Goal: Task Accomplishment & Management: Manage account settings

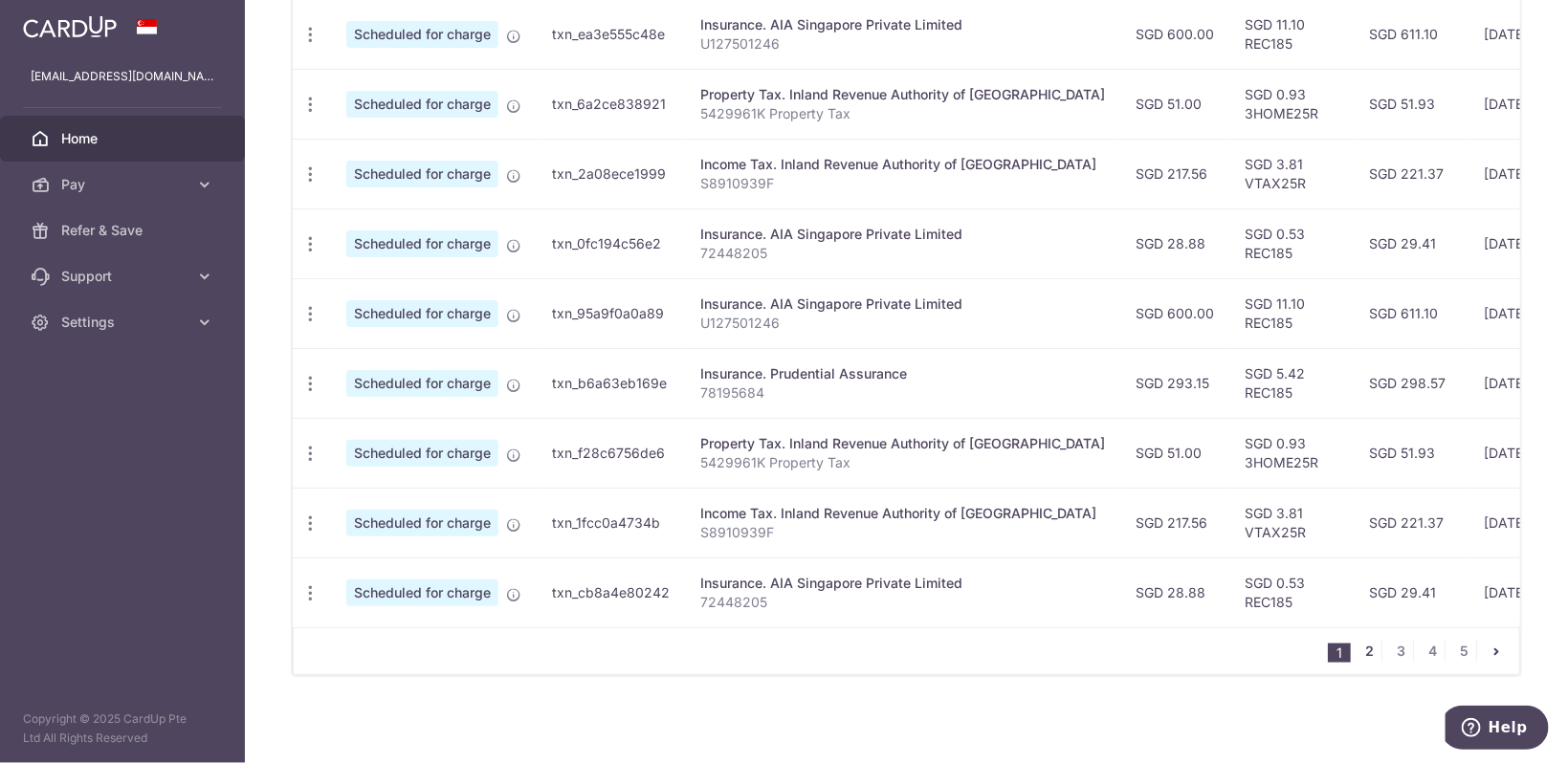
click at [1379, 651] on link "2" at bounding box center [1370, 651] width 23 height 23
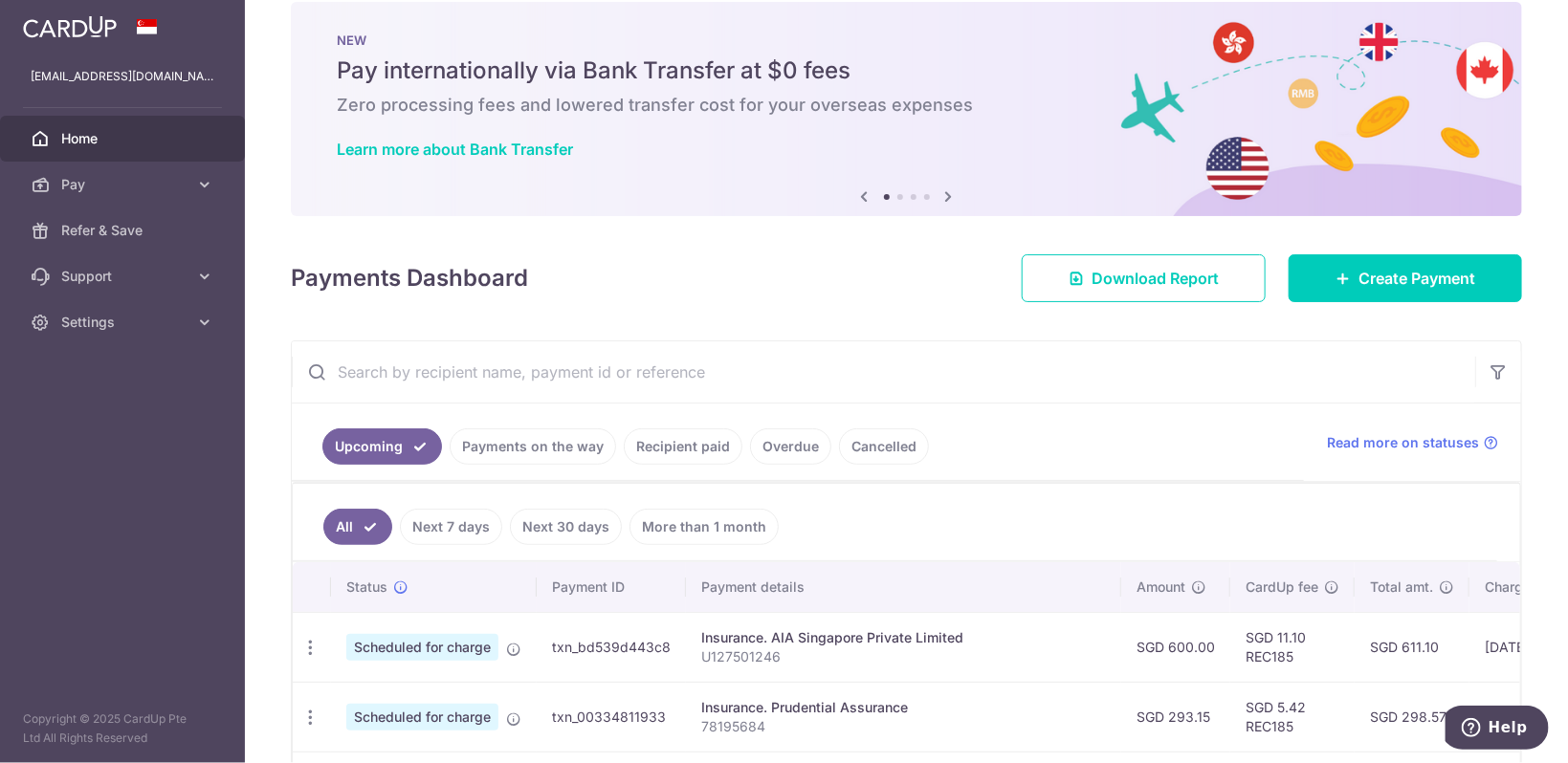
scroll to position [712, 0]
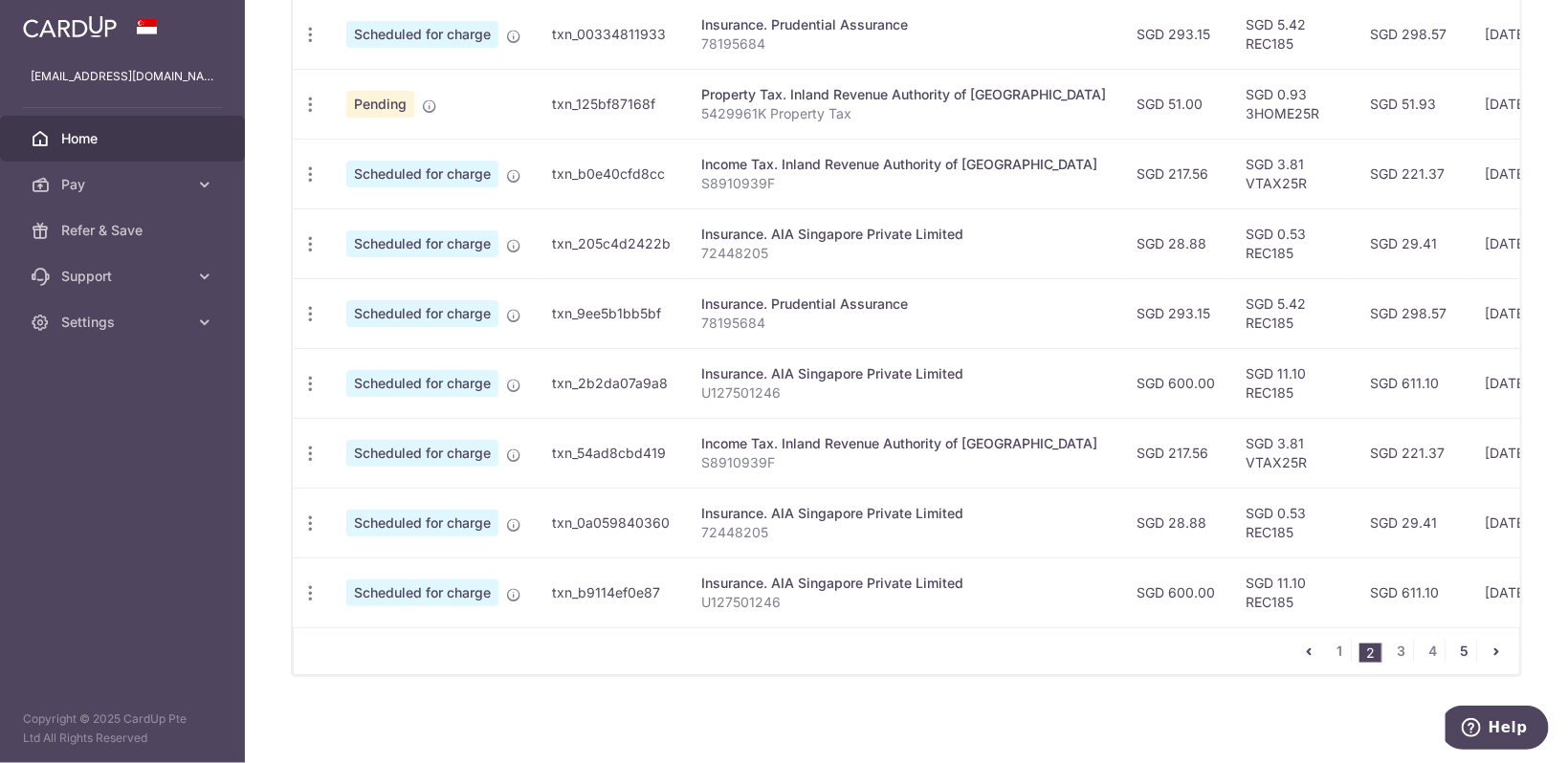
click at [1462, 649] on link "5" at bounding box center [1464, 651] width 23 height 23
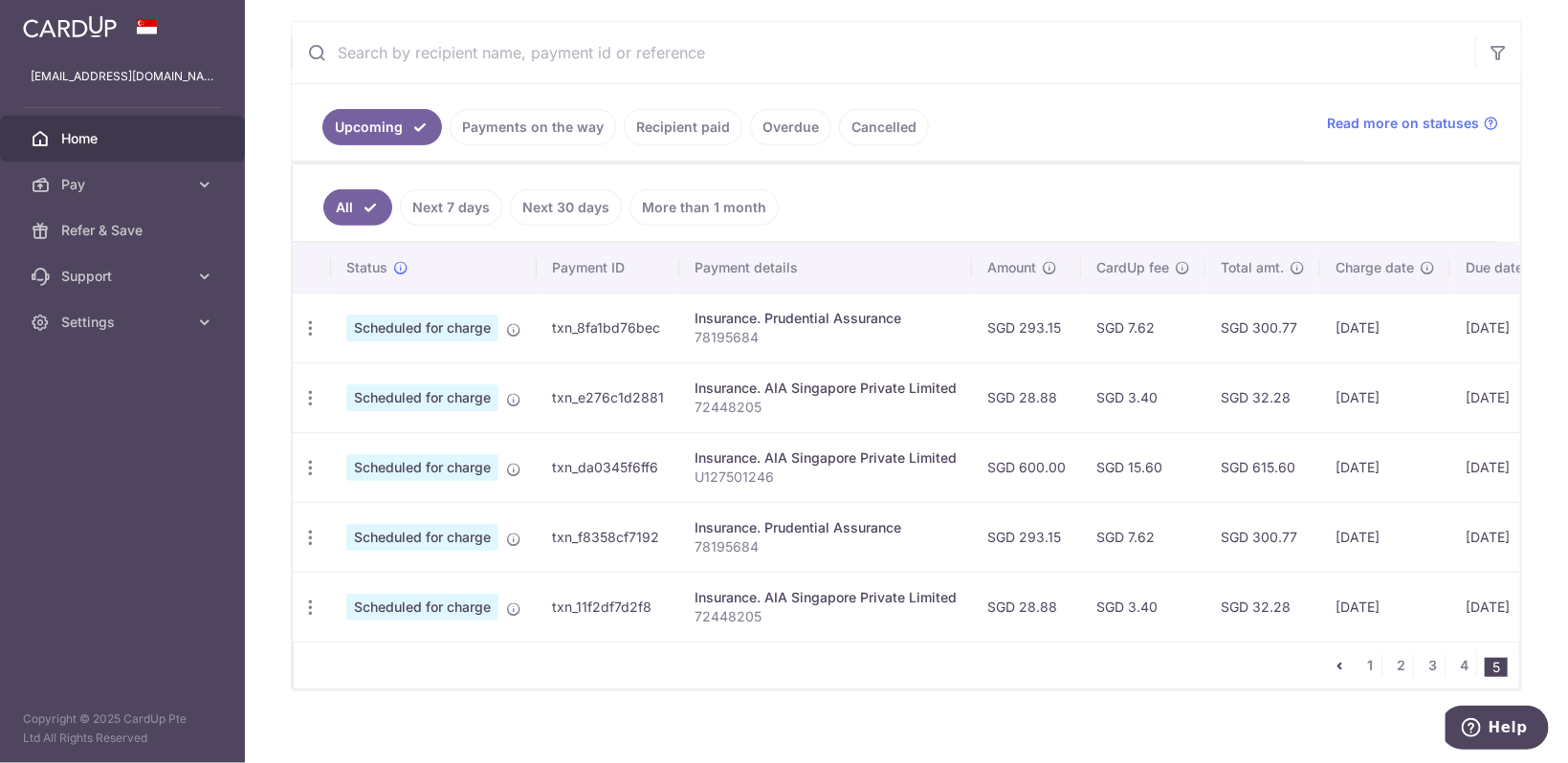
scroll to position [364, 0]
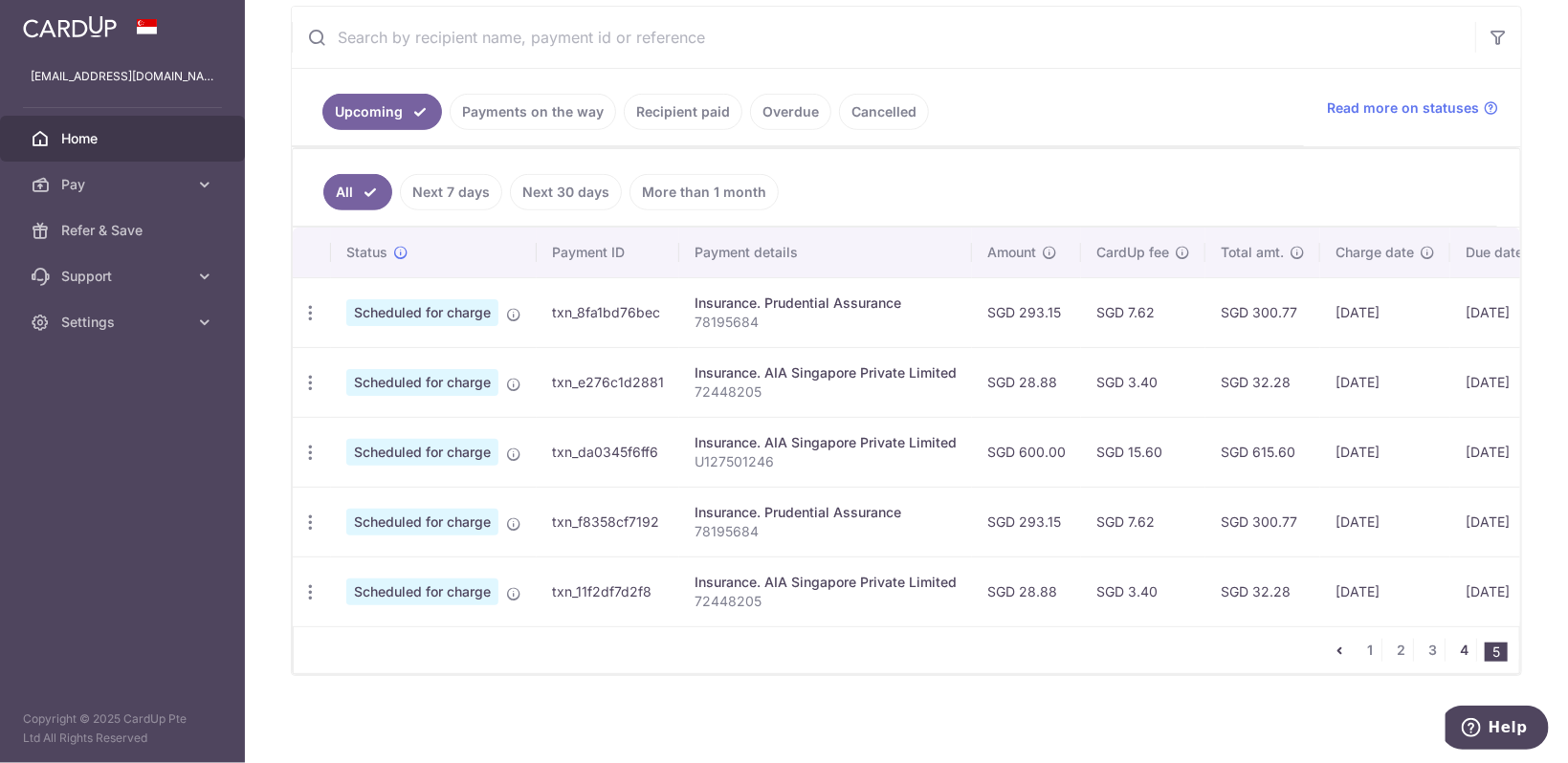
click at [1460, 642] on link "4" at bounding box center [1464, 650] width 23 height 23
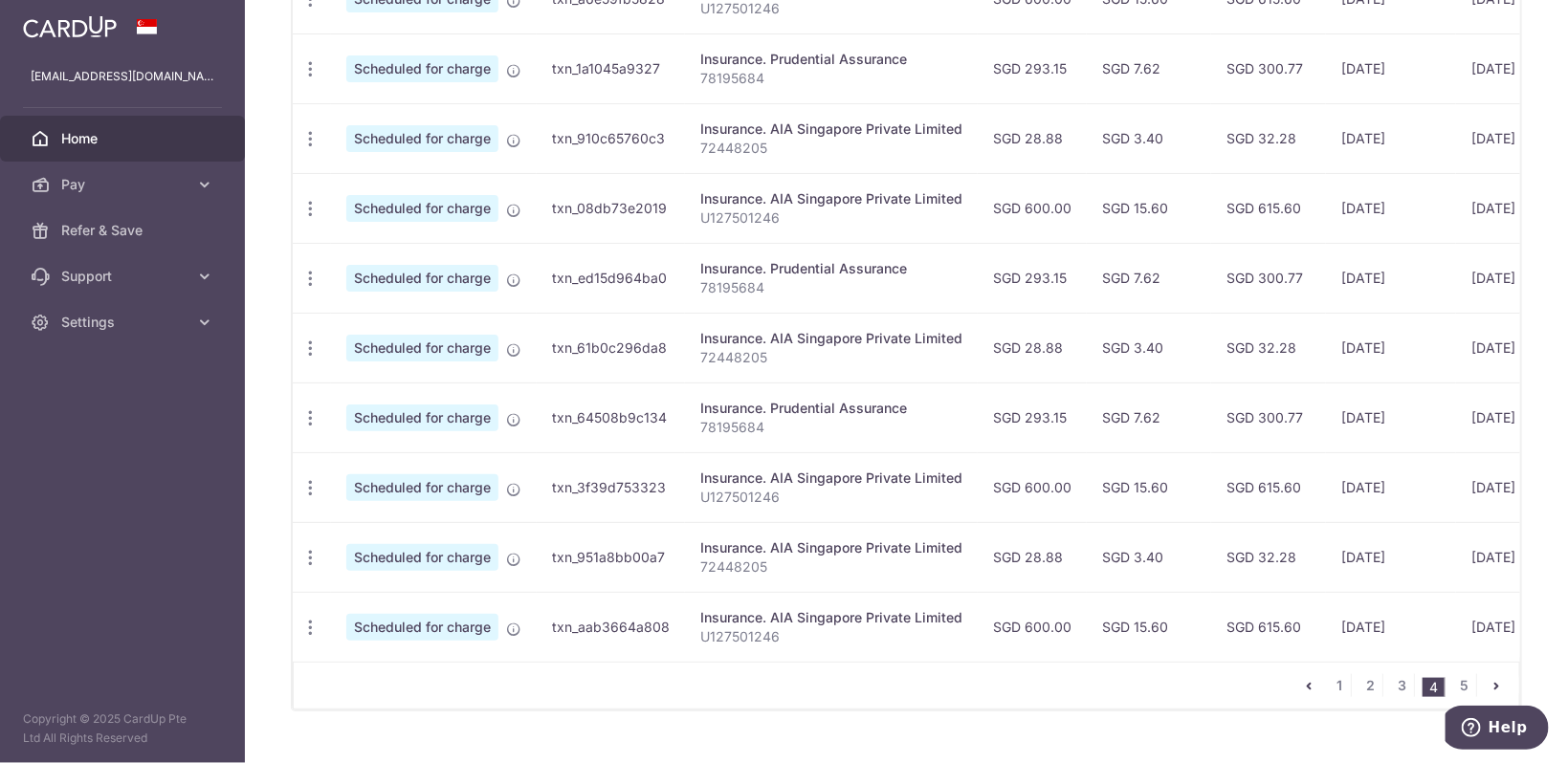
scroll to position [712, 0]
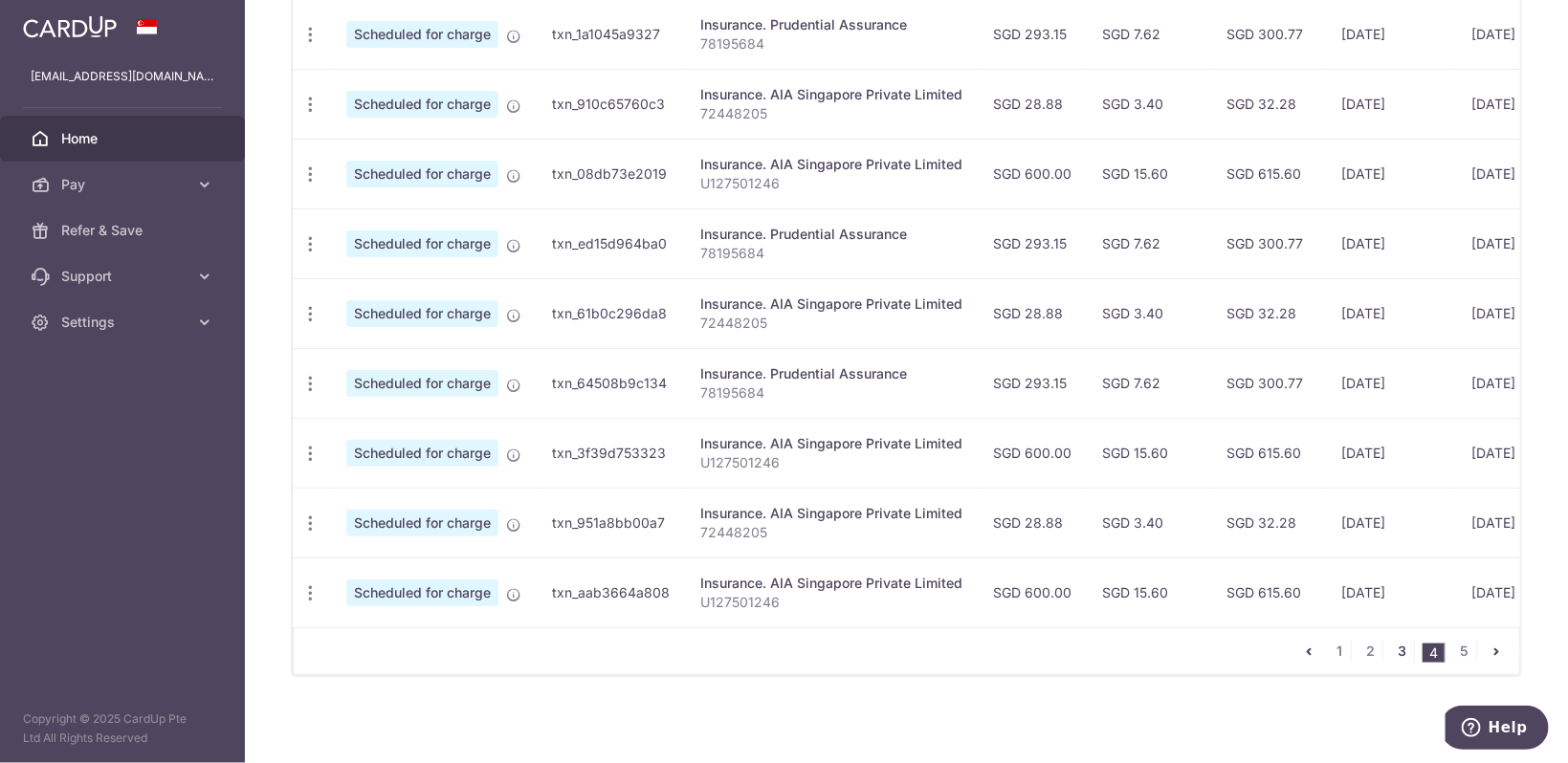
click at [1410, 646] on link "3" at bounding box center [1403, 651] width 23 height 23
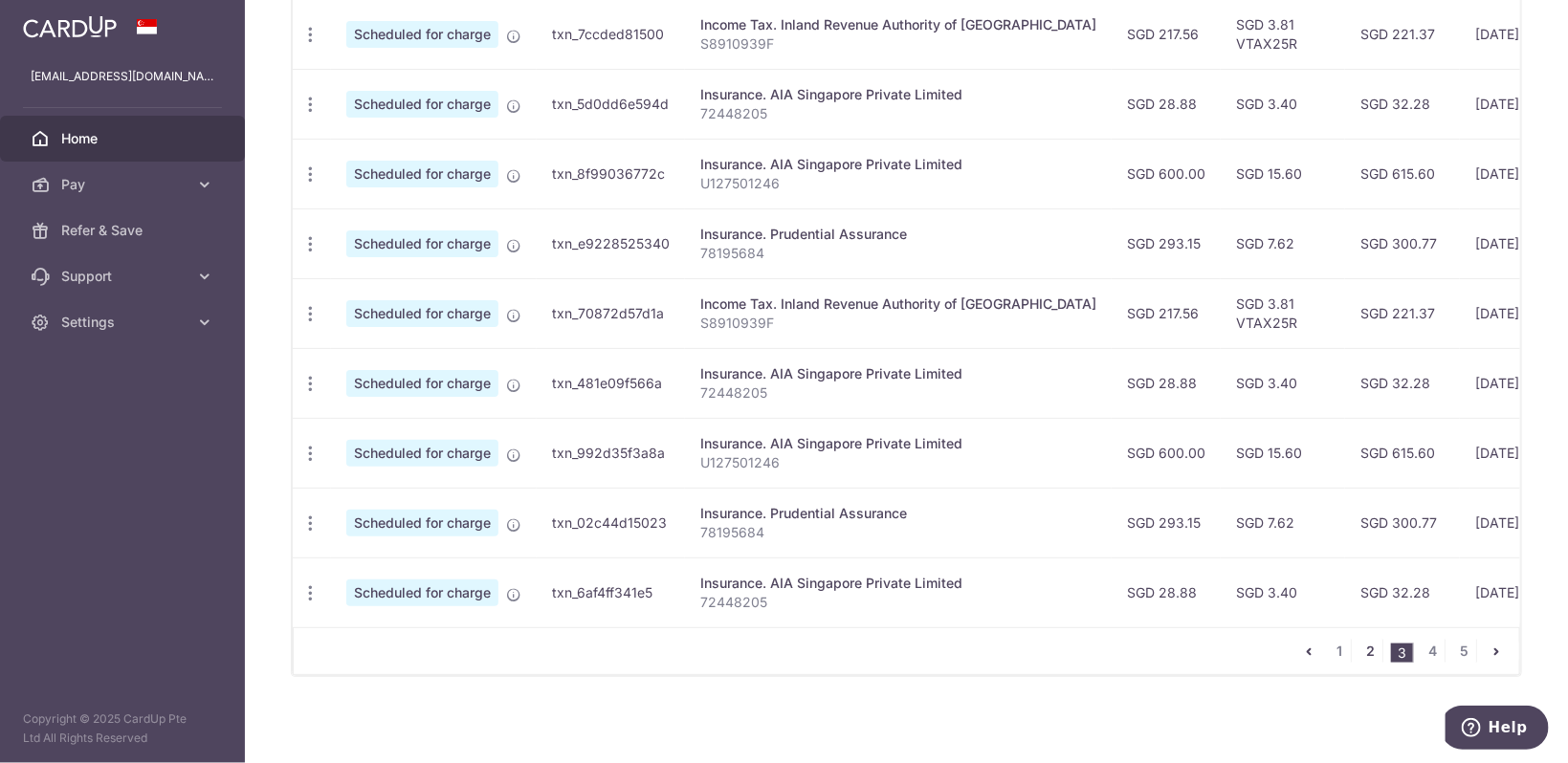
click at [1366, 648] on link "2" at bounding box center [1371, 651] width 23 height 23
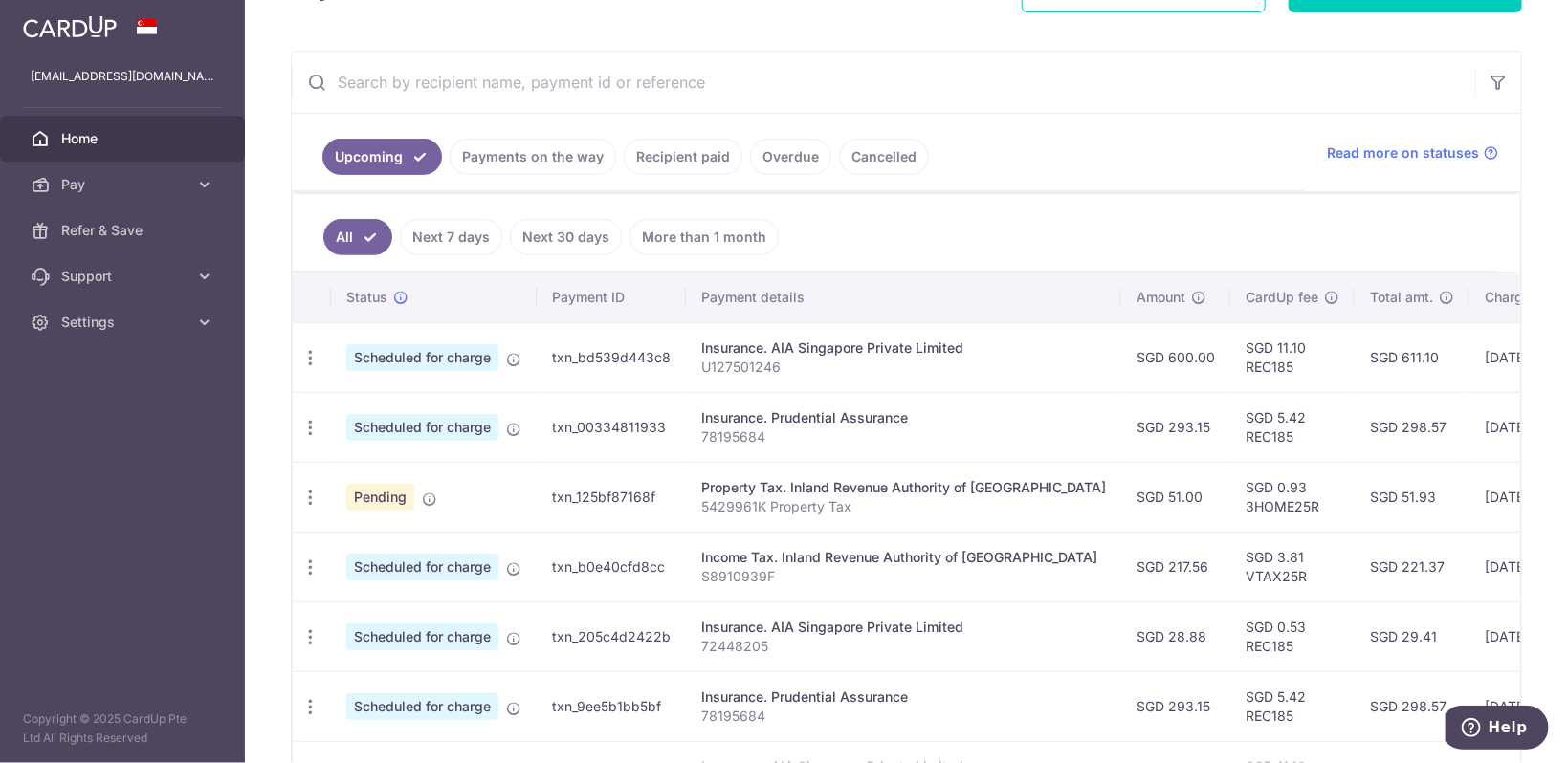
scroll to position [350, 0]
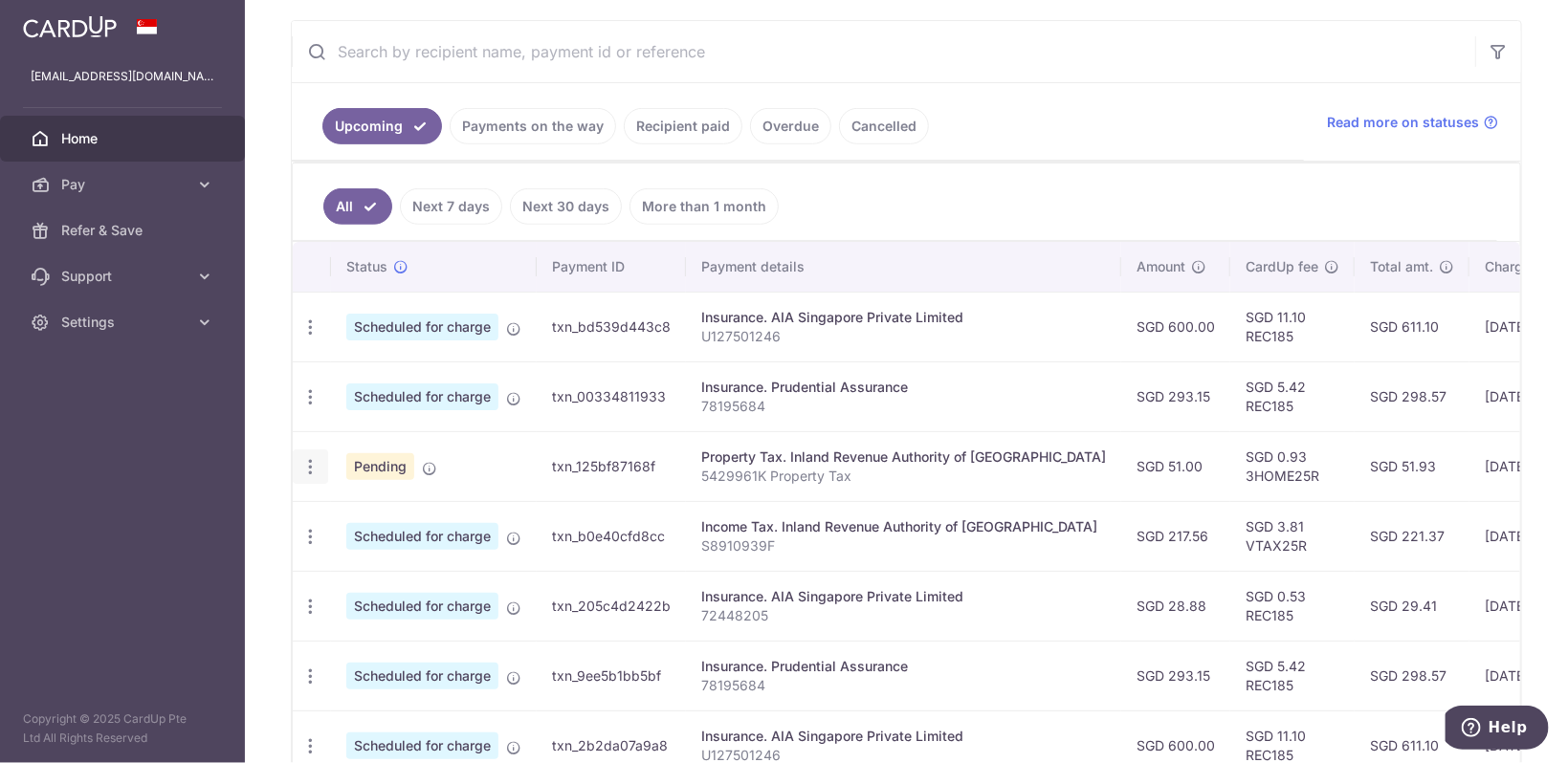
click at [306, 460] on icon "button" at bounding box center [311, 467] width 20 height 20
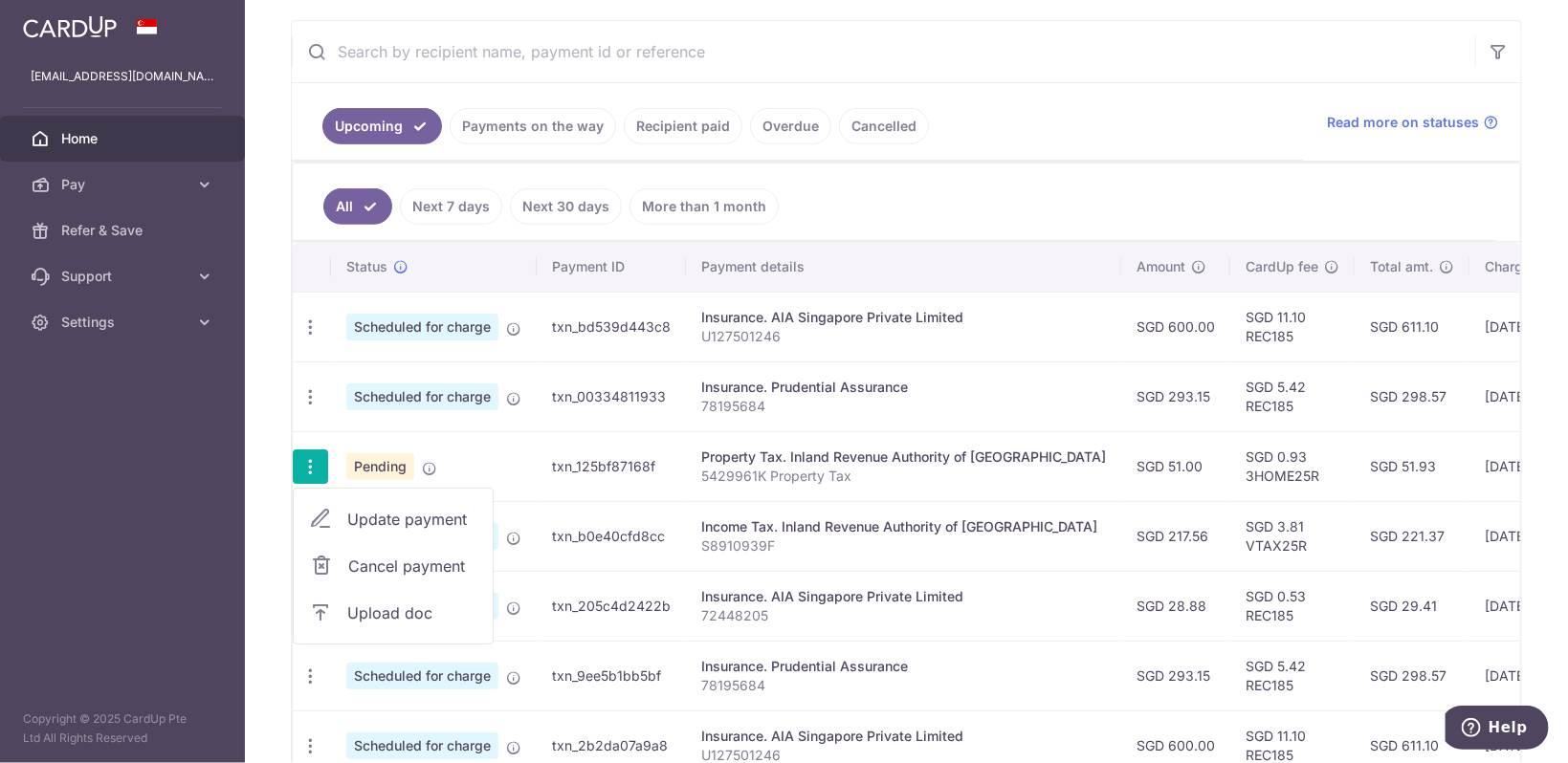
click at [372, 569] on span "Cancel payment" at bounding box center [412, 566] width 129 height 23
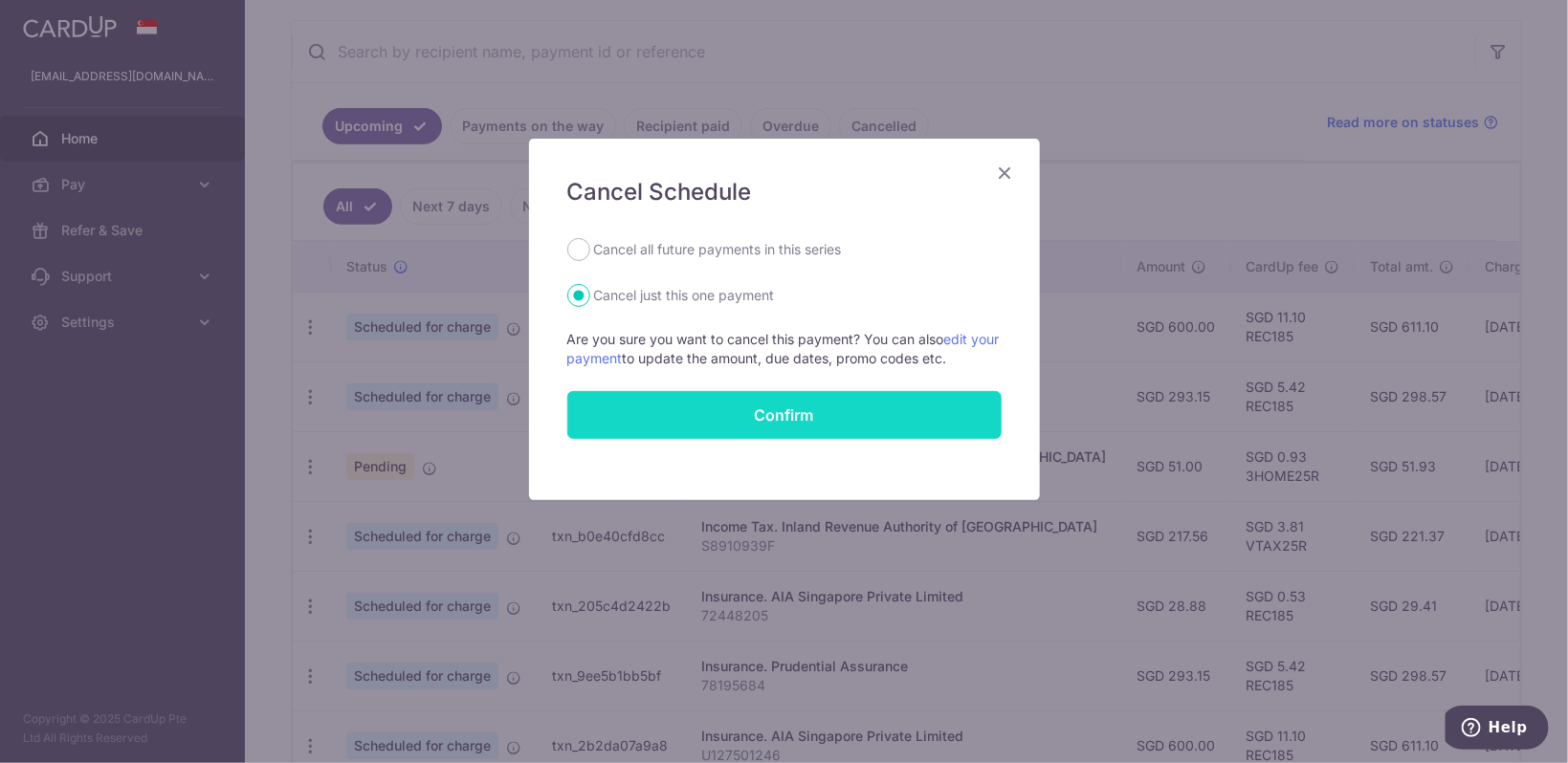
click at [663, 421] on button "Confirm" at bounding box center [785, 415] width 434 height 48
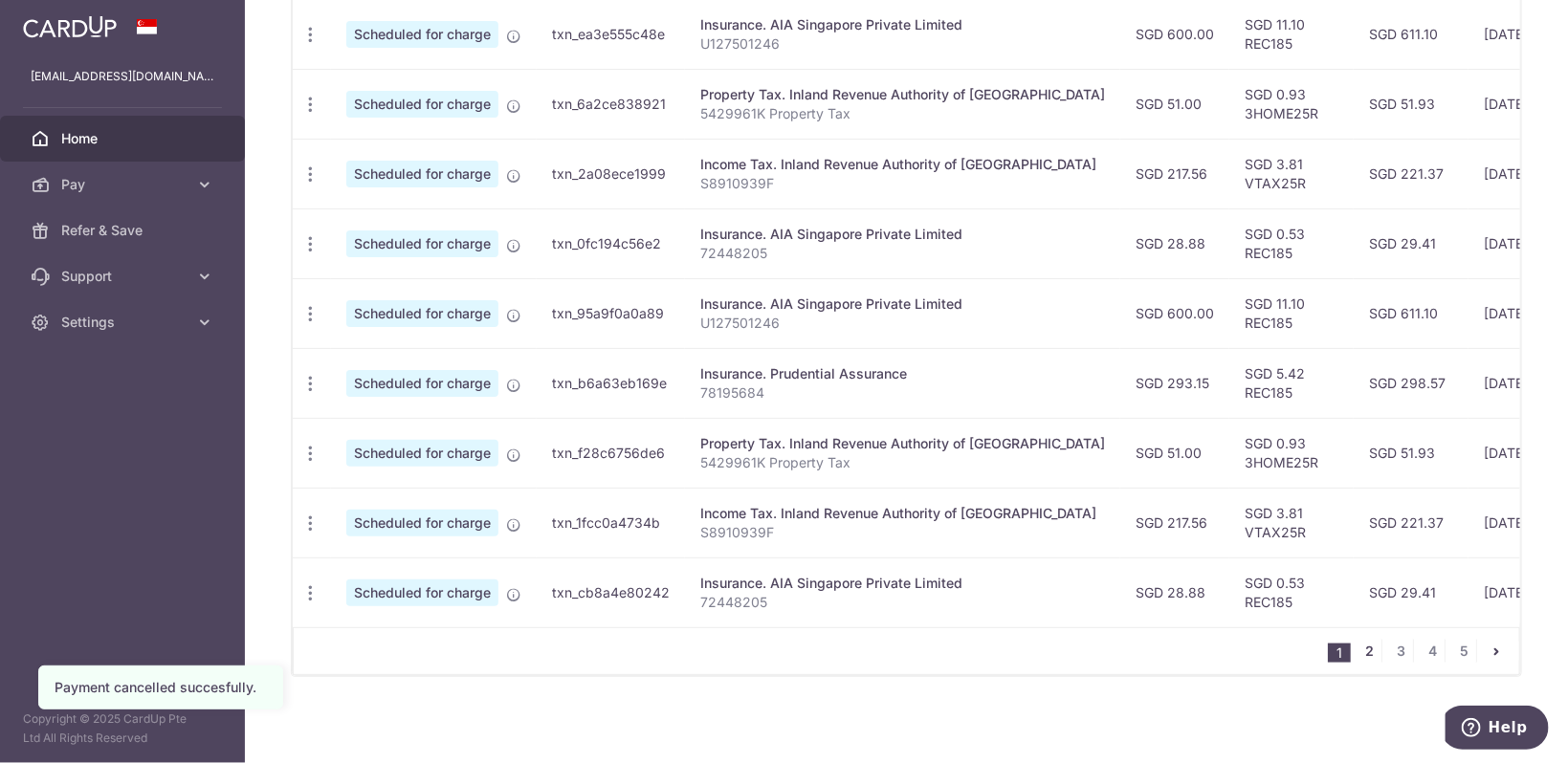
click at [1370, 656] on link "2" at bounding box center [1370, 651] width 23 height 23
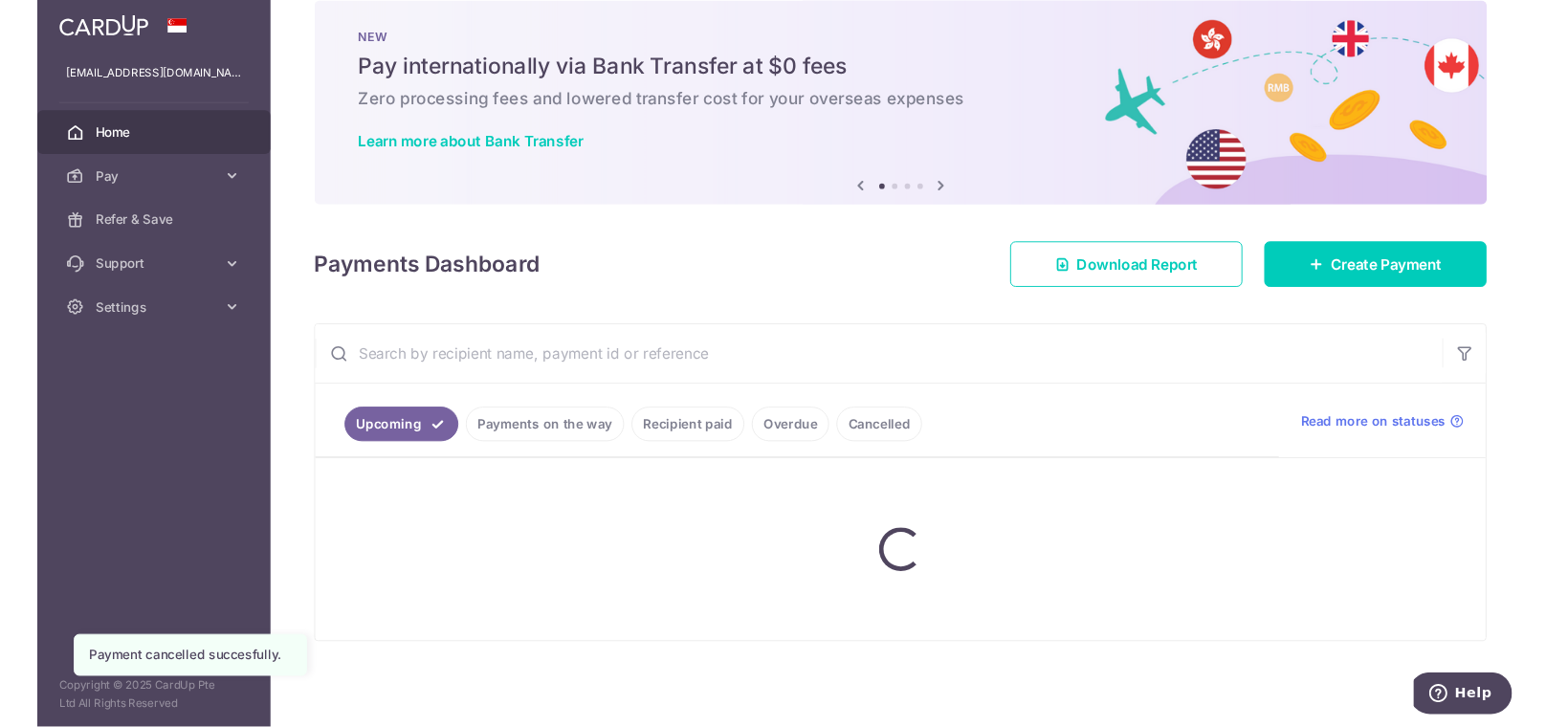
scroll to position [29, 0]
